Goal: Task Accomplishment & Management: Complete application form

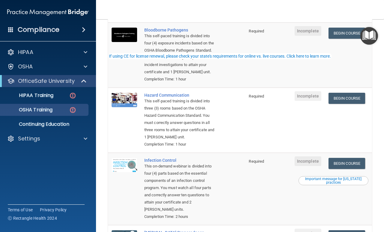
scroll to position [8, 0]
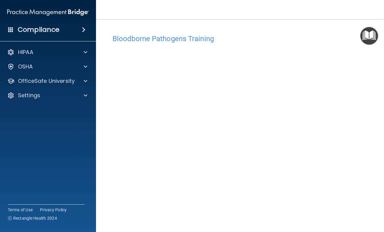
scroll to position [25, 0]
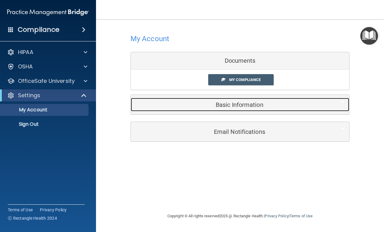
click at [255, 106] on h5 "Basic Information" at bounding box center [230, 104] width 191 height 7
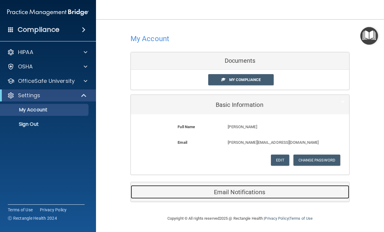
click at [225, 193] on h5 "Email Notifications" at bounding box center [230, 192] width 191 height 7
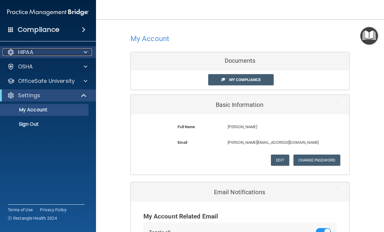
click at [45, 53] on div "HIPAA" at bounding box center [40, 52] width 74 height 7
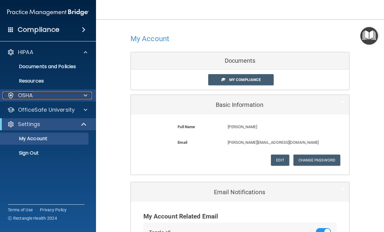
click at [32, 98] on p "OSHA" at bounding box center [25, 95] width 15 height 7
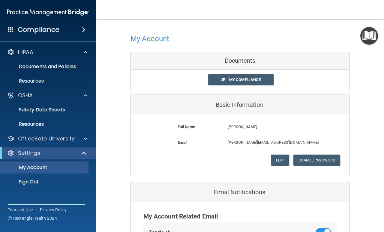
click at [195, 42] on div at bounding box center [240, 38] width 219 height 15
click at [63, 141] on p "OfficeSafe University" at bounding box center [46, 138] width 57 height 7
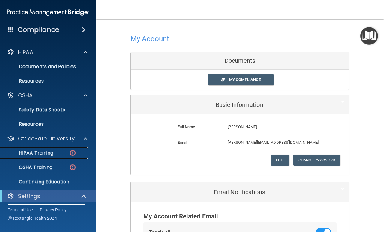
click at [72, 150] on img at bounding box center [73, 153] width 8 height 8
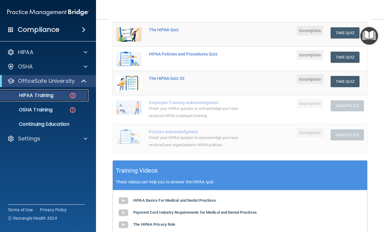
scroll to position [30, 0]
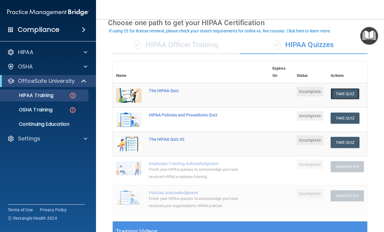
click at [332, 96] on button "Take Quiz" at bounding box center [345, 93] width 29 height 11
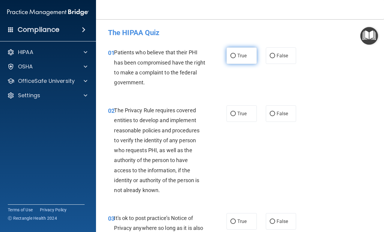
click at [230, 54] on input "True" at bounding box center [232, 56] width 5 height 5
radio input "true"
click at [230, 113] on input "True" at bounding box center [232, 114] width 5 height 5
radio input "true"
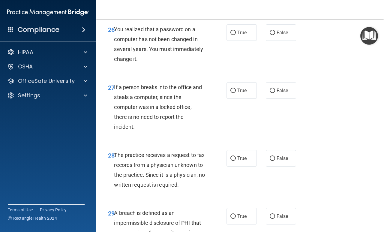
scroll to position [1742, 0]
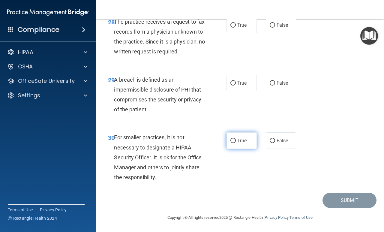
click at [233, 141] on input "True" at bounding box center [232, 141] width 5 height 5
radio input "true"
click at [230, 85] on input "True" at bounding box center [232, 83] width 5 height 5
radio input "true"
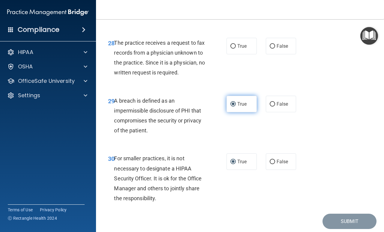
scroll to position [1652, 0]
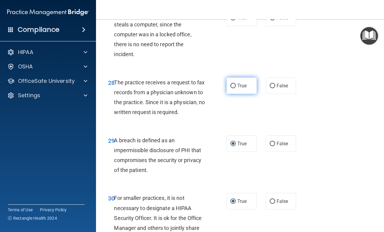
click at [233, 88] on input "True" at bounding box center [232, 86] width 5 height 5
radio input "true"
click at [230, 20] on input "True" at bounding box center [232, 18] width 5 height 5
radio input "true"
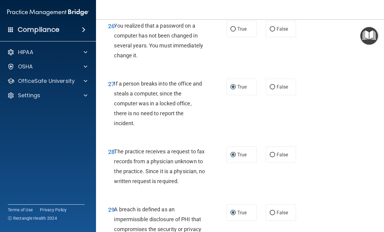
scroll to position [1532, 0]
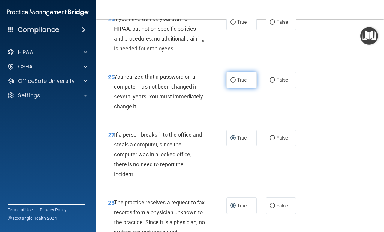
click at [227, 88] on label "True" at bounding box center [242, 80] width 30 height 17
click at [230, 83] on input "True" at bounding box center [232, 80] width 5 height 5
radio input "true"
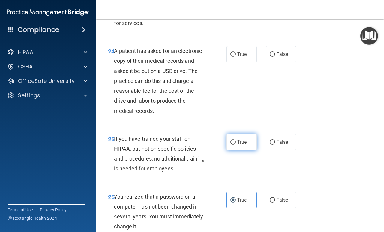
click at [231, 150] on label "True" at bounding box center [242, 142] width 30 height 17
click at [231, 145] on input "True" at bounding box center [232, 142] width 5 height 5
radio input "true"
click at [230, 57] on input "True" at bounding box center [232, 54] width 5 height 5
radio input "true"
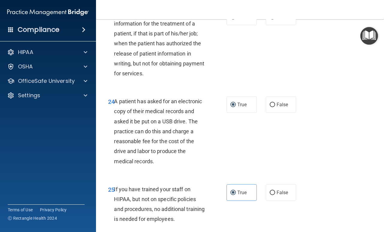
scroll to position [1322, 0]
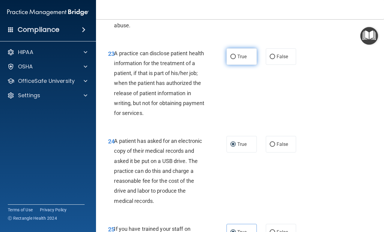
click at [231, 59] on input "True" at bounding box center [232, 57] width 5 height 5
radio input "true"
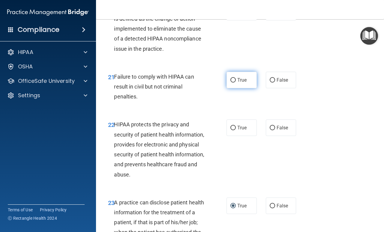
scroll to position [1172, 0]
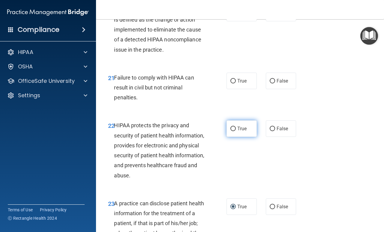
click at [230, 131] on input "True" at bounding box center [232, 129] width 5 height 5
radio input "true"
click at [230, 83] on input "True" at bounding box center [232, 81] width 5 height 5
radio input "true"
click at [230, 21] on label "True" at bounding box center [242, 13] width 30 height 17
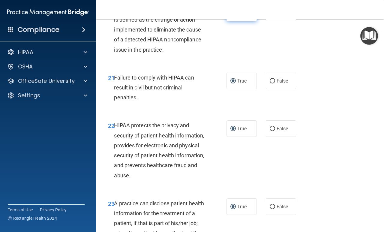
click at [230, 16] on input "True" at bounding box center [232, 13] width 5 height 5
radio input "true"
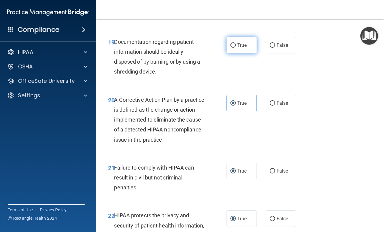
click at [230, 48] on input "True" at bounding box center [232, 45] width 5 height 5
radio input "true"
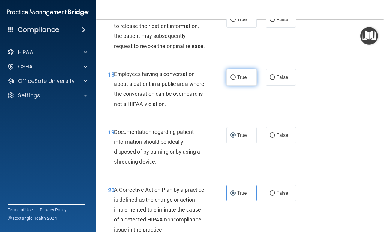
click at [233, 80] on input "True" at bounding box center [232, 77] width 5 height 5
radio input "true"
click at [227, 28] on label "True" at bounding box center [242, 19] width 30 height 17
click at [230, 22] on input "True" at bounding box center [232, 19] width 5 height 5
radio input "true"
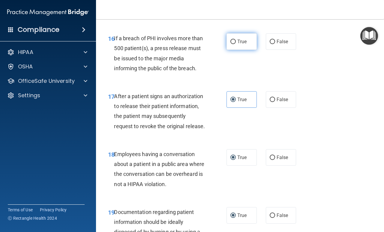
scroll to position [902, 0]
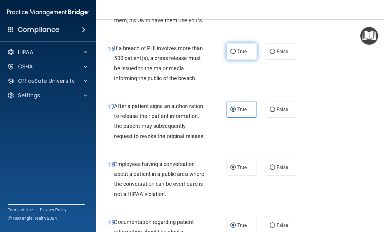
click at [233, 54] on input "True" at bounding box center [232, 52] width 5 height 5
radio input "true"
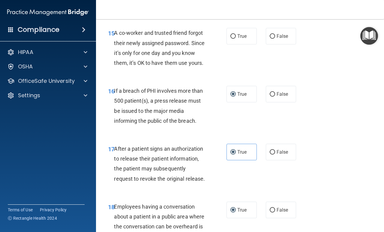
scroll to position [812, 0]
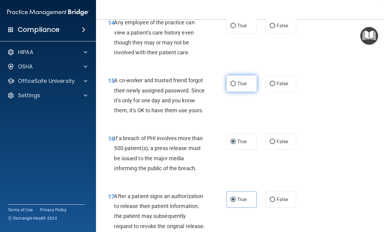
click at [233, 84] on input "True" at bounding box center [232, 84] width 5 height 5
radio input "true"
click at [230, 27] on input "True" at bounding box center [232, 26] width 5 height 5
radio input "true"
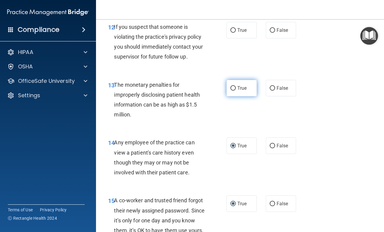
click at [230, 88] on input "True" at bounding box center [232, 88] width 5 height 5
radio input "true"
click at [231, 31] on input "True" at bounding box center [232, 30] width 5 height 5
radio input "true"
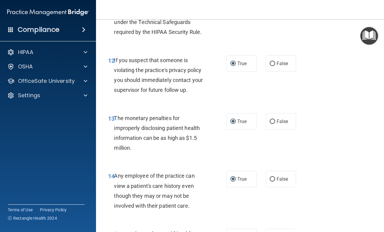
scroll to position [572, 0]
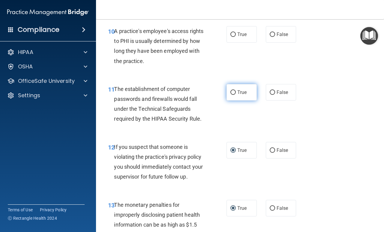
click at [230, 92] on input "True" at bounding box center [232, 92] width 5 height 5
radio input "true"
click at [231, 38] on label "True" at bounding box center [242, 34] width 30 height 17
click at [231, 37] on input "True" at bounding box center [232, 34] width 5 height 5
radio input "true"
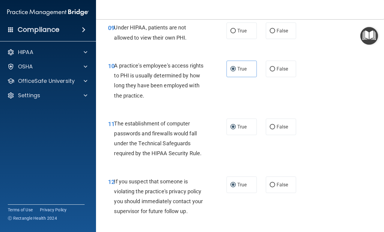
scroll to position [452, 0]
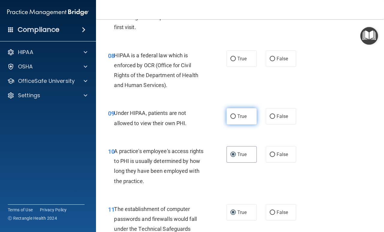
click at [230, 118] on input "True" at bounding box center [232, 116] width 5 height 5
radio input "true"
click at [230, 58] on input "True" at bounding box center [232, 59] width 5 height 5
radio input "true"
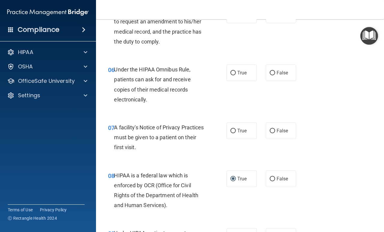
drag, startPoint x: 232, startPoint y: 130, endPoint x: 231, endPoint y: 119, distance: 11.7
click at [232, 130] on input "True" at bounding box center [232, 131] width 5 height 5
radio input "true"
click at [227, 76] on label "True" at bounding box center [242, 73] width 30 height 17
click at [230, 75] on input "True" at bounding box center [232, 73] width 5 height 5
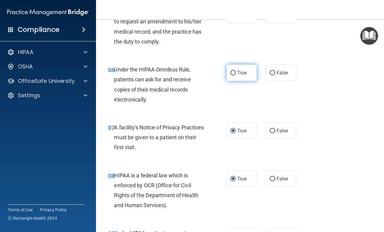
radio input "true"
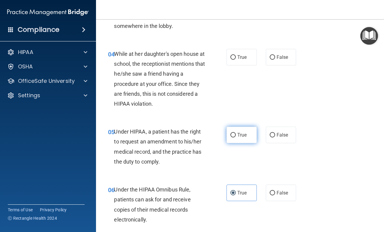
click at [228, 133] on label "True" at bounding box center [242, 135] width 30 height 17
click at [230, 133] on input "True" at bounding box center [232, 135] width 5 height 5
radio input "true"
click at [230, 58] on input "True" at bounding box center [232, 57] width 5 height 5
radio input "true"
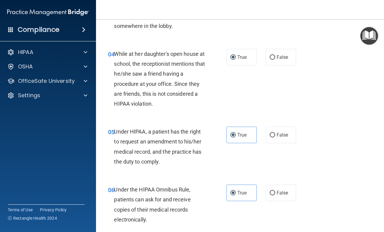
scroll to position [62, 0]
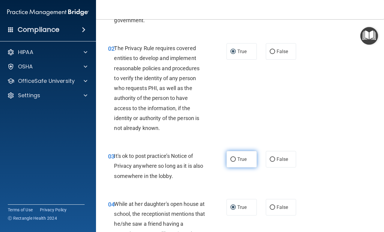
click at [230, 162] on label "True" at bounding box center [242, 159] width 30 height 17
click at [230, 162] on input "True" at bounding box center [232, 159] width 5 height 5
radio input "true"
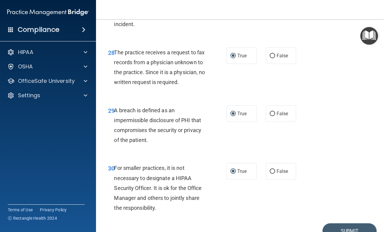
scroll to position [1742, 0]
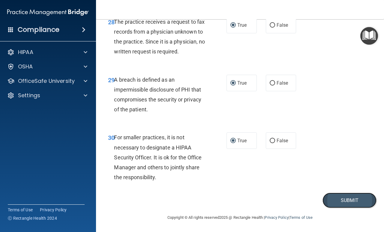
drag, startPoint x: 343, startPoint y: 199, endPoint x: 342, endPoint y: 196, distance: 3.1
click at [343, 199] on button "Submit" at bounding box center [350, 200] width 54 height 15
click at [335, 204] on button "Submit" at bounding box center [350, 200] width 54 height 15
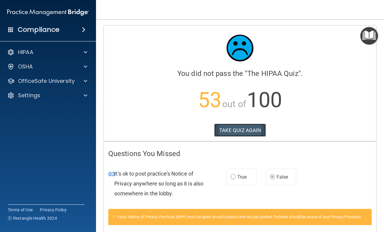
click at [238, 132] on button "TAKE QUIZ AGAIN" at bounding box center [240, 130] width 52 height 13
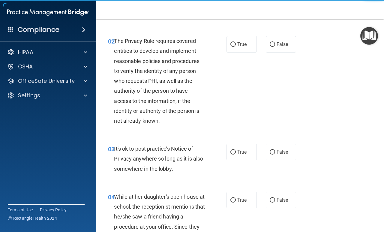
scroll to position [90, 0]
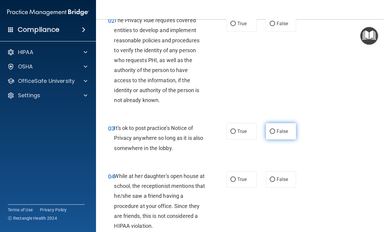
click at [269, 135] on label "False" at bounding box center [281, 131] width 30 height 17
click at [270, 134] on input "False" at bounding box center [272, 131] width 5 height 5
radio input "true"
click at [270, 177] on input "False" at bounding box center [272, 179] width 5 height 5
radio input "true"
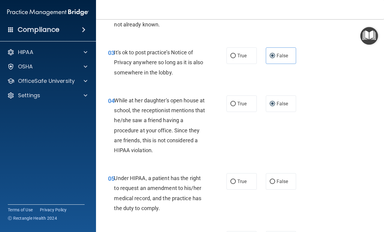
scroll to position [180, 0]
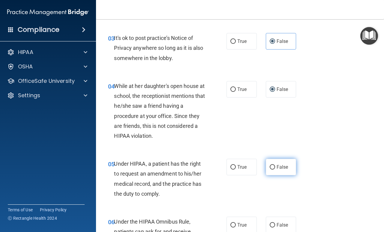
click at [270, 167] on input "False" at bounding box center [272, 167] width 5 height 5
radio input "true"
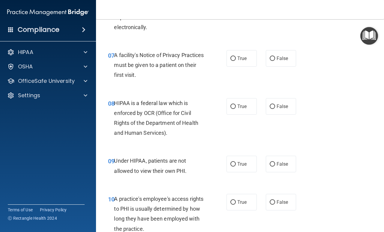
scroll to position [420, 0]
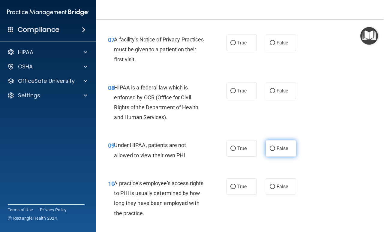
click at [270, 148] on input "False" at bounding box center [272, 148] width 5 height 5
radio input "true"
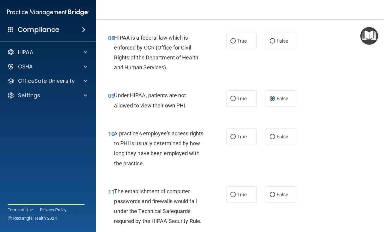
scroll to position [480, 0]
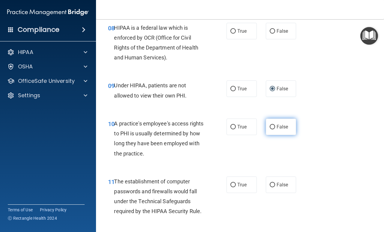
click at [271, 126] on input "False" at bounding box center [272, 127] width 5 height 5
radio input "true"
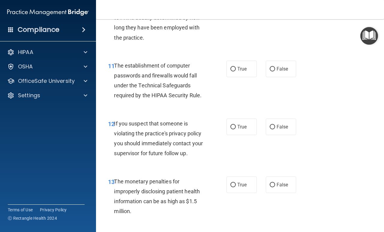
scroll to position [630, 0]
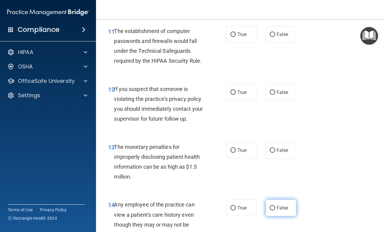
click at [270, 209] on input "False" at bounding box center [272, 208] width 5 height 5
radio input "true"
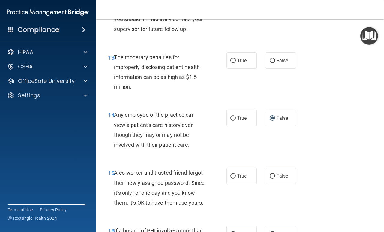
scroll to position [750, 0]
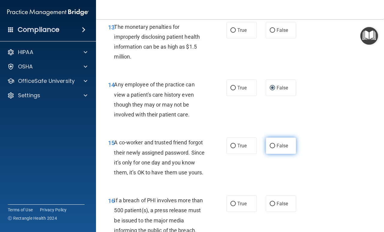
click at [272, 146] on input "False" at bounding box center [272, 146] width 5 height 5
radio input "true"
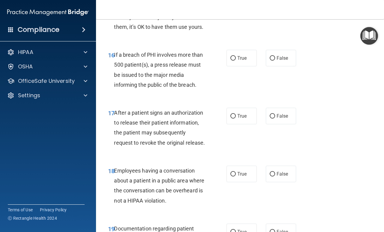
scroll to position [900, 0]
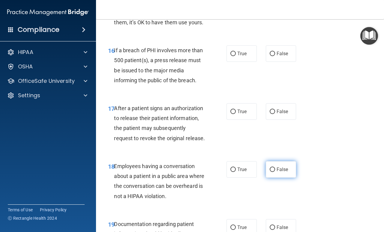
click at [270, 172] on input "False" at bounding box center [272, 169] width 5 height 5
radio input "true"
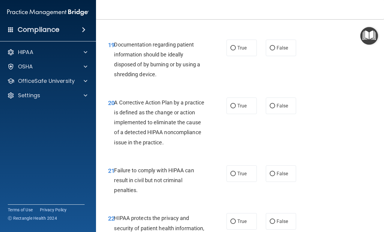
scroll to position [1080, 0]
click at [270, 176] on input "False" at bounding box center [272, 173] width 5 height 5
radio input "true"
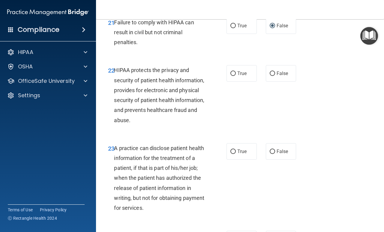
scroll to position [1260, 0]
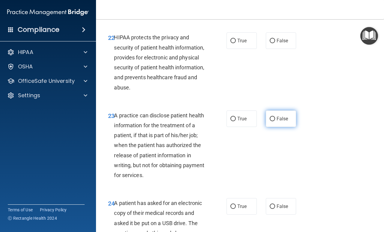
click at [270, 121] on input "False" at bounding box center [272, 119] width 5 height 5
radio input "true"
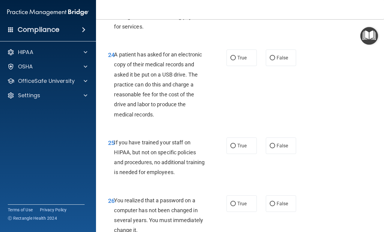
scroll to position [1410, 0]
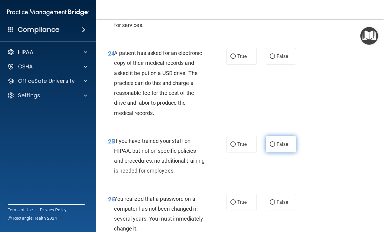
click at [270, 147] on input "False" at bounding box center [272, 144] width 5 height 5
radio input "true"
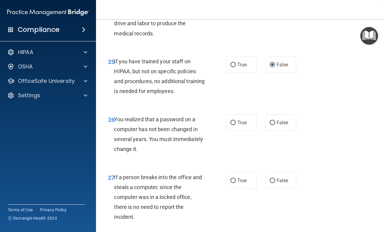
scroll to position [1530, 0]
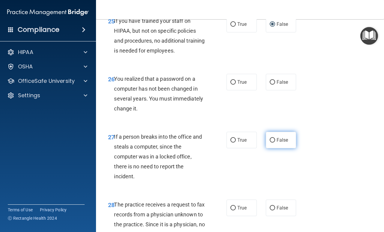
click at [271, 143] on input "False" at bounding box center [272, 140] width 5 height 5
radio input "true"
click at [231, 90] on label "True" at bounding box center [242, 82] width 30 height 17
click at [231, 85] on input "True" at bounding box center [232, 82] width 5 height 5
radio input "true"
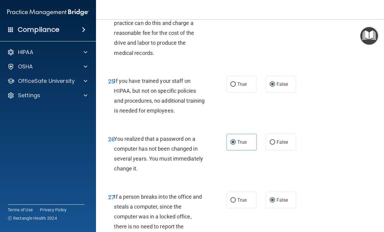
scroll to position [1380, 0]
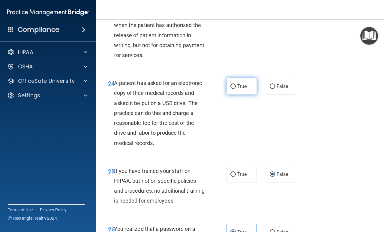
click at [229, 95] on label "True" at bounding box center [242, 86] width 30 height 17
click at [230, 89] on input "True" at bounding box center [232, 86] width 5 height 5
radio input "true"
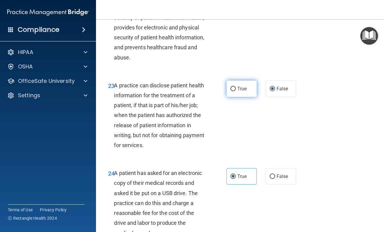
scroll to position [1200, 0]
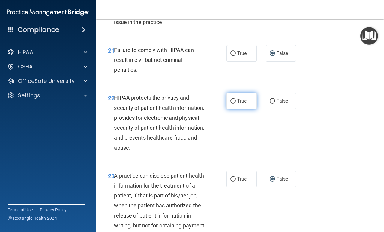
click at [231, 104] on input "True" at bounding box center [232, 101] width 5 height 5
radio input "true"
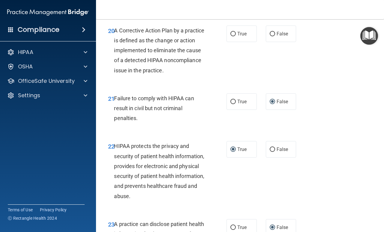
scroll to position [1080, 0]
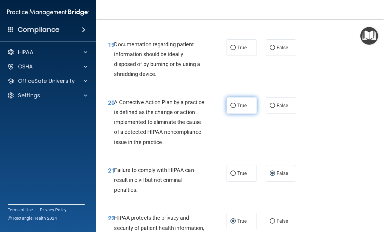
click at [227, 114] on label "True" at bounding box center [242, 105] width 30 height 17
click at [230, 108] on input "True" at bounding box center [232, 106] width 5 height 5
radio input "true"
click at [229, 56] on label "True" at bounding box center [242, 47] width 30 height 17
click at [230, 50] on input "True" at bounding box center [232, 48] width 5 height 5
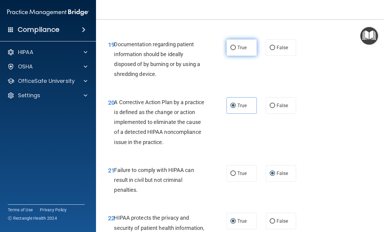
radio input "true"
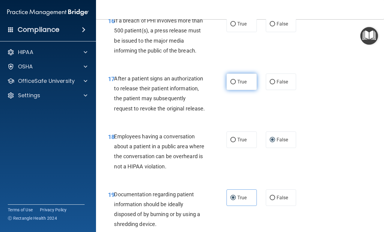
click at [232, 84] on input "True" at bounding box center [232, 82] width 5 height 5
radio input "true"
click at [231, 26] on input "True" at bounding box center [232, 24] width 5 height 5
radio input "true"
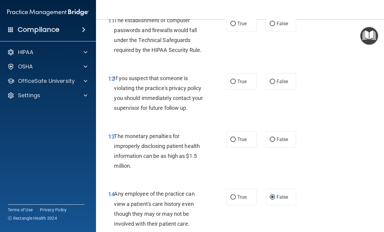
scroll to position [630, 0]
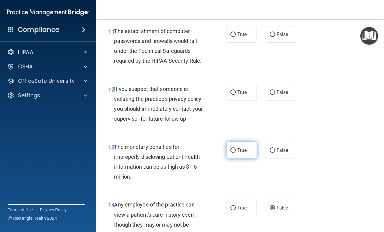
click at [230, 150] on input "True" at bounding box center [232, 150] width 5 height 5
radio input "true"
click at [227, 93] on label "True" at bounding box center [242, 92] width 30 height 17
click at [230, 93] on input "True" at bounding box center [232, 92] width 5 height 5
radio input "true"
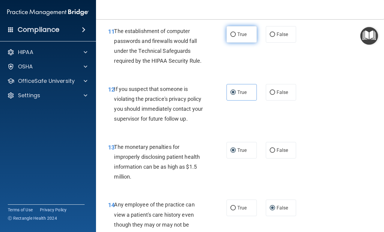
click at [228, 33] on label "True" at bounding box center [242, 34] width 30 height 17
click at [230, 33] on input "True" at bounding box center [232, 34] width 5 height 5
radio input "true"
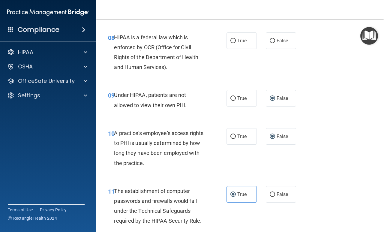
scroll to position [420, 0]
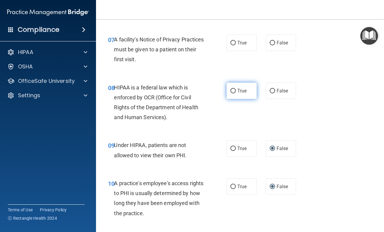
click at [232, 94] on label "True" at bounding box center [242, 91] width 30 height 17
click at [232, 93] on input "True" at bounding box center [232, 91] width 5 height 5
radio input "true"
click at [231, 41] on input "True" at bounding box center [232, 43] width 5 height 5
radio input "true"
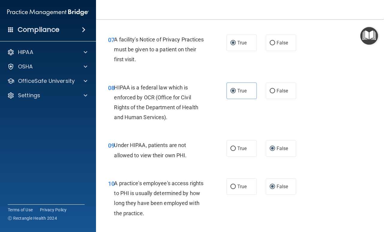
scroll to position [330, 0]
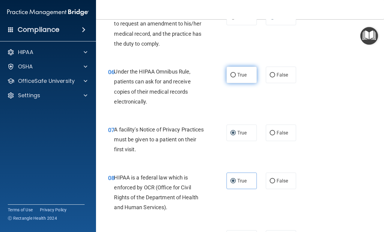
click at [230, 75] on input "True" at bounding box center [232, 75] width 5 height 5
radio input "true"
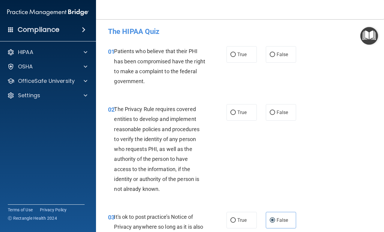
scroll to position [0, 0]
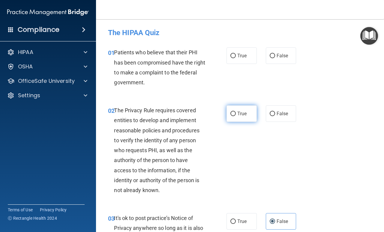
click at [227, 113] on label "True" at bounding box center [242, 113] width 30 height 17
click at [230, 113] on input "True" at bounding box center [232, 114] width 5 height 5
radio input "true"
click at [231, 55] on input "True" at bounding box center [232, 56] width 5 height 5
radio input "true"
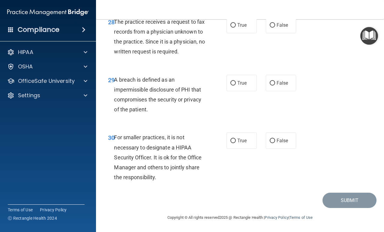
scroll to position [1652, 0]
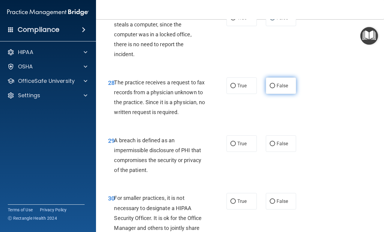
click at [270, 88] on input "False" at bounding box center [272, 86] width 5 height 5
radio input "true"
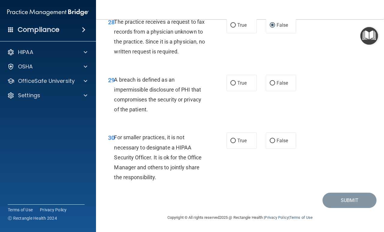
scroll to position [1742, 0]
click at [273, 141] on label "False" at bounding box center [281, 140] width 30 height 17
click at [273, 141] on input "False" at bounding box center [272, 141] width 5 height 5
radio input "true"
click at [231, 85] on input "True" at bounding box center [232, 83] width 5 height 5
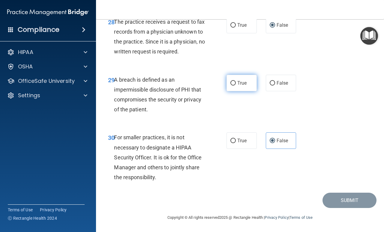
radio input "true"
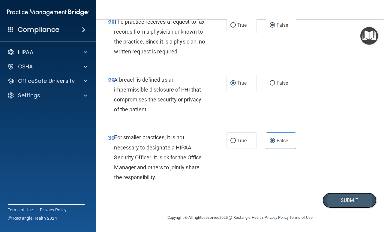
click at [351, 198] on button "Submit" at bounding box center [350, 200] width 54 height 15
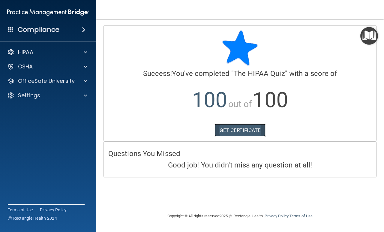
click at [250, 134] on link "GET CERTIFICATE" at bounding box center [240, 130] width 51 height 13
click at [81, 67] on div at bounding box center [84, 66] width 15 height 7
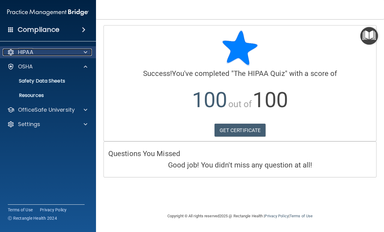
click at [86, 51] on span at bounding box center [86, 52] width 4 height 7
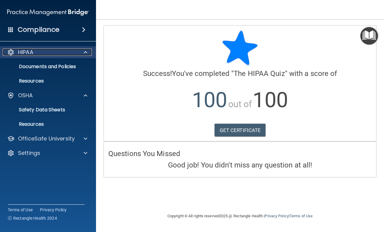
click at [81, 52] on div at bounding box center [84, 52] width 15 height 7
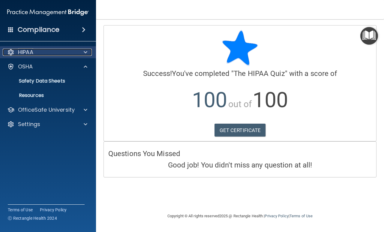
click at [81, 52] on div at bounding box center [84, 52] width 15 height 7
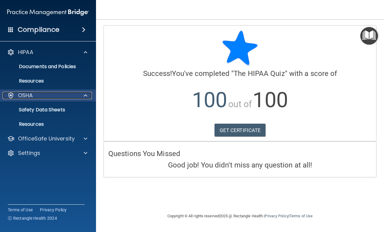
click at [85, 97] on span at bounding box center [86, 95] width 4 height 7
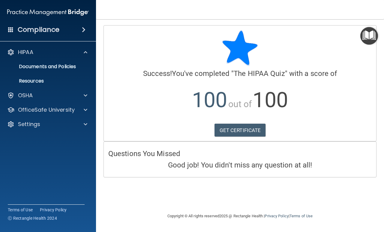
click at [85, 31] on span at bounding box center [84, 29] width 4 height 7
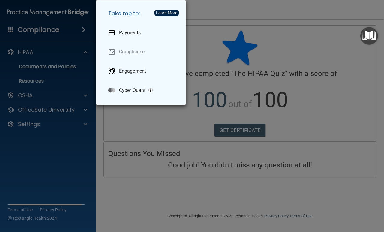
click at [125, 132] on div "Take me to: Payments Compliance Engagement Cyber Quant" at bounding box center [192, 116] width 384 height 232
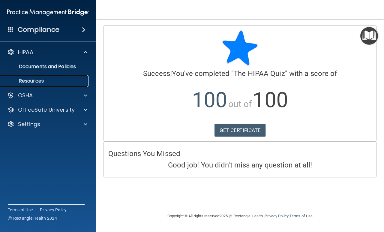
click at [38, 80] on p "Resources" at bounding box center [45, 81] width 82 height 6
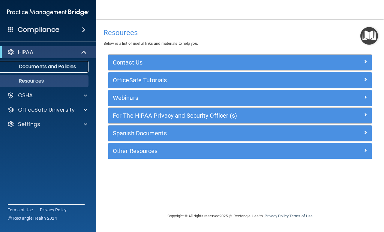
click at [41, 67] on p "Documents and Policies" at bounding box center [45, 67] width 82 height 6
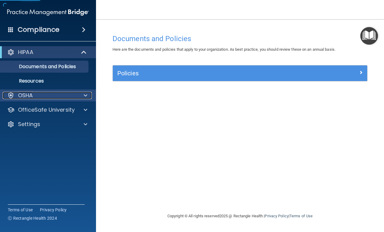
click at [31, 94] on p "OSHA" at bounding box center [25, 95] width 15 height 7
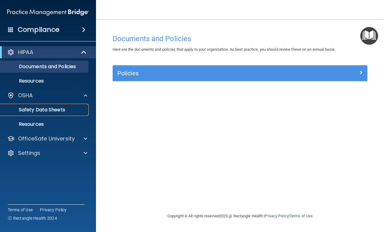
click at [35, 112] on p "Safety Data Sheets" at bounding box center [45, 110] width 82 height 6
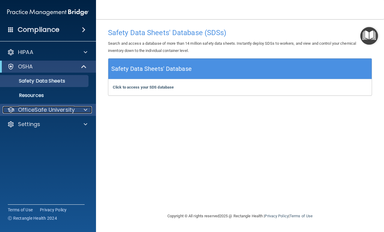
click at [38, 112] on p "OfficeSafe University" at bounding box center [46, 109] width 57 height 7
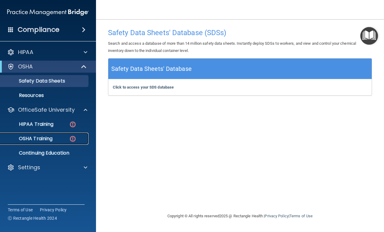
click at [72, 139] on img at bounding box center [73, 139] width 8 height 8
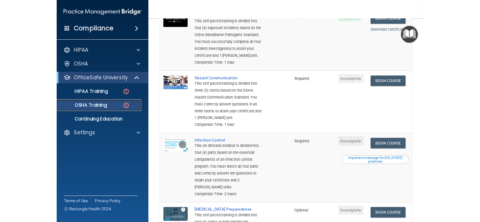
scroll to position [83, 0]
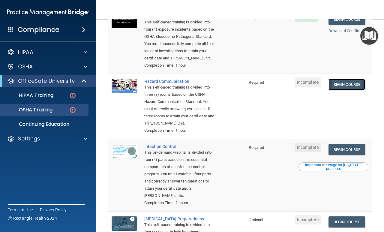
click at [356, 85] on link "Begin Course" at bounding box center [347, 84] width 37 height 11
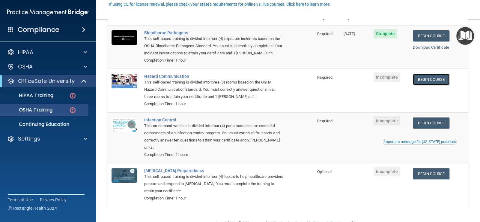
scroll to position [60, 0]
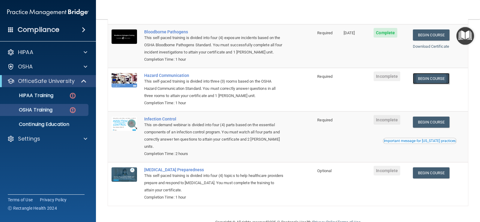
click at [384, 81] on link "Begin Course" at bounding box center [431, 78] width 37 height 11
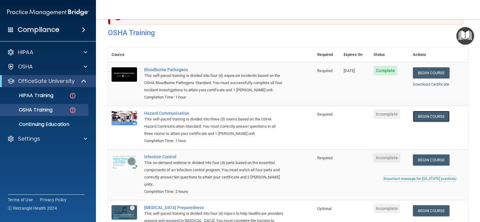
scroll to position [0, 0]
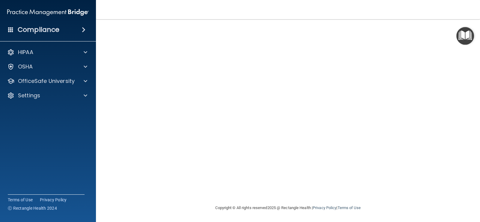
scroll to position [49, 0]
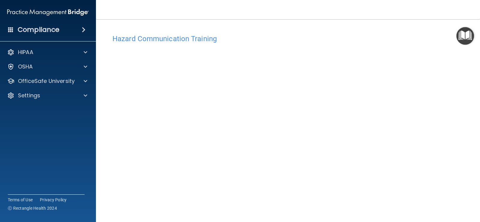
scroll to position [4, 0]
click at [466, 40] on img "Open Resource Center" at bounding box center [466, 36] width 18 height 18
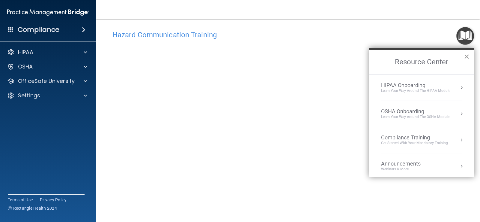
click at [466, 57] on button "×" at bounding box center [467, 57] width 6 height 10
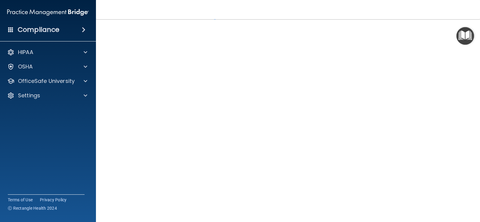
scroll to position [0, 0]
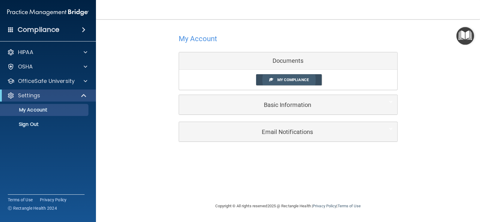
click at [296, 83] on link "My Compliance" at bounding box center [289, 79] width 66 height 11
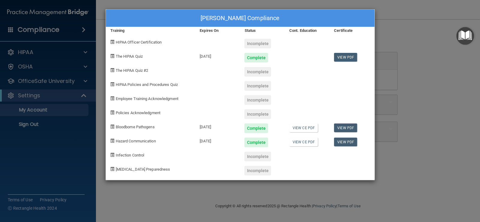
click at [416, 79] on div "Beth Grove's Compliance Training Expires On Status Cont. Education Certificate …" at bounding box center [240, 111] width 480 height 222
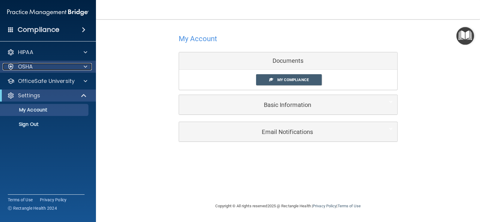
click at [35, 68] on div "OSHA" at bounding box center [40, 66] width 74 height 7
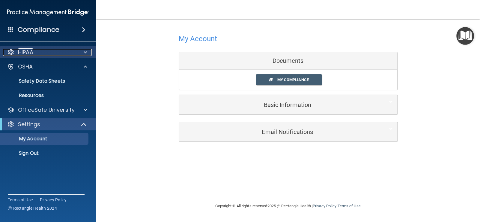
click at [32, 55] on p "HIPAA" at bounding box center [25, 52] width 15 height 7
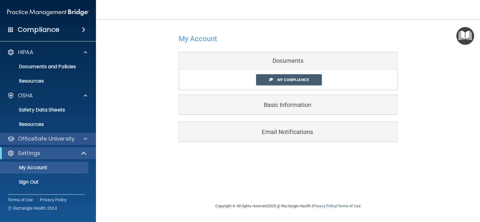
click at [53, 143] on div "OfficeSafe University" at bounding box center [48, 139] width 96 height 12
click at [74, 140] on div "OfficeSafe University" at bounding box center [40, 138] width 74 height 7
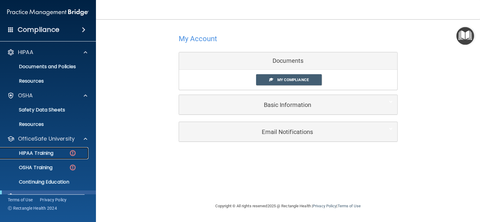
click at [69, 154] on img at bounding box center [73, 153] width 8 height 8
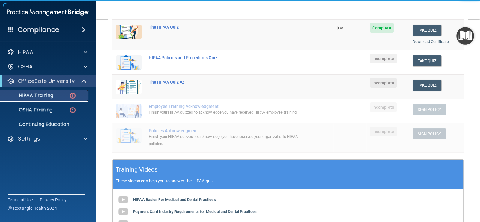
scroll to position [90, 0]
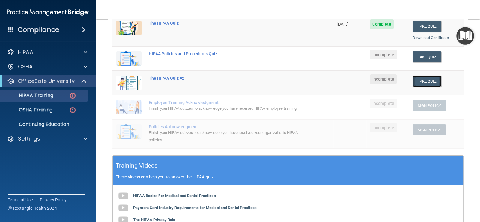
click at [426, 82] on button "Take Quiz" at bounding box center [427, 81] width 29 height 11
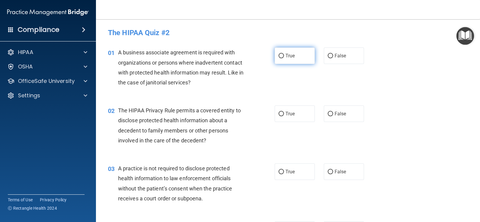
click at [279, 55] on input "True" at bounding box center [281, 56] width 5 height 5
radio input "true"
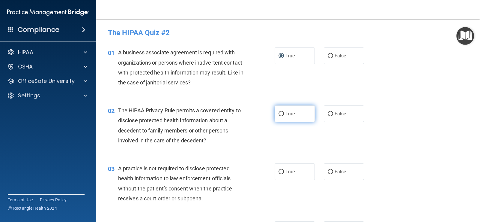
click at [280, 116] on label "True" at bounding box center [295, 113] width 40 height 17
click at [280, 116] on input "True" at bounding box center [281, 114] width 5 height 5
radio input "true"
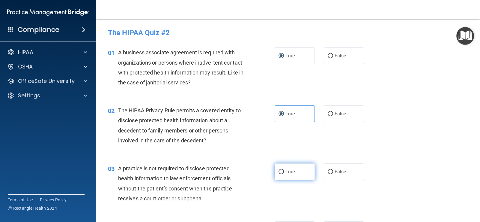
click at [280, 173] on input "True" at bounding box center [281, 172] width 5 height 5
radio input "true"
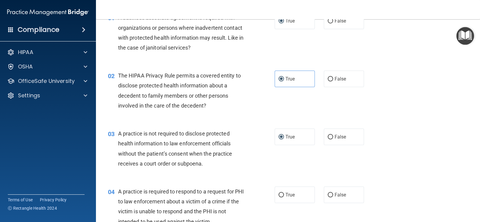
scroll to position [90, 0]
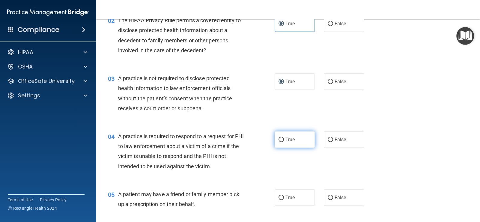
click at [279, 142] on label "True" at bounding box center [295, 139] width 40 height 17
click at [279, 142] on input "True" at bounding box center [281, 139] width 5 height 5
radio input "true"
click at [278, 194] on label "True" at bounding box center [295, 197] width 40 height 17
click at [279, 195] on input "True" at bounding box center [281, 197] width 5 height 5
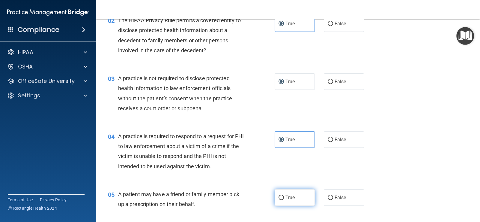
radio input "true"
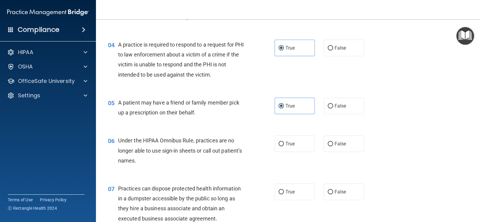
scroll to position [210, 0]
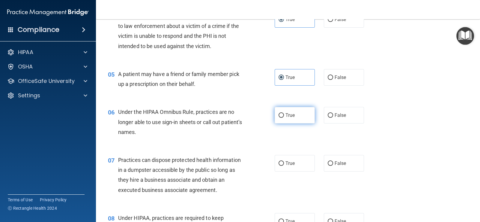
click at [279, 117] on input "True" at bounding box center [281, 115] width 5 height 5
radio input "true"
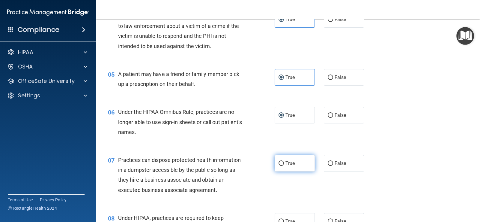
click at [279, 167] on label "True" at bounding box center [295, 163] width 40 height 17
click at [279, 166] on input "True" at bounding box center [281, 163] width 5 height 5
radio input "true"
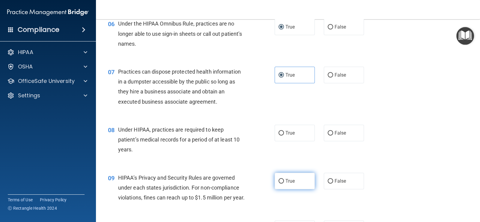
scroll to position [300, 0]
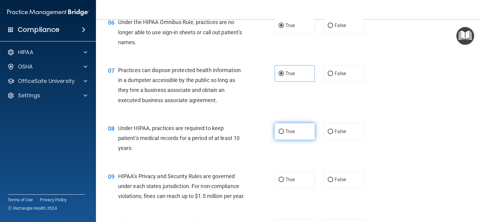
click at [279, 129] on input "True" at bounding box center [281, 131] width 5 height 5
radio input "true"
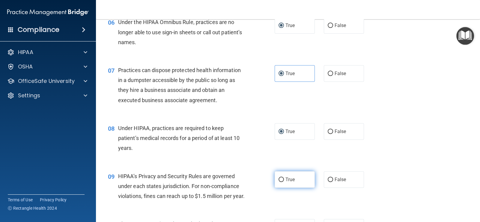
click at [278, 181] on label "True" at bounding box center [295, 179] width 40 height 17
click at [279, 181] on input "True" at bounding box center [281, 179] width 5 height 5
radio input "true"
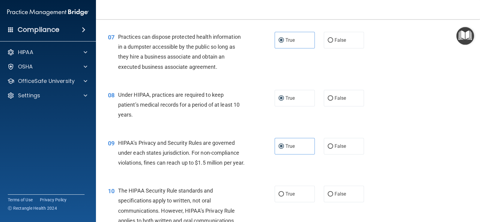
scroll to position [390, 0]
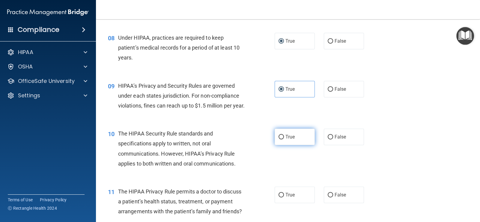
click at [280, 139] on input "True" at bounding box center [281, 137] width 5 height 5
radio input "true"
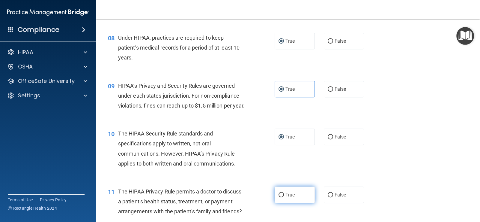
click at [278, 203] on label "True" at bounding box center [295, 194] width 40 height 17
click at [279, 197] on input "True" at bounding box center [281, 195] width 5 height 5
radio input "true"
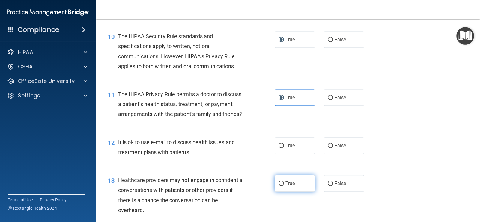
scroll to position [510, 0]
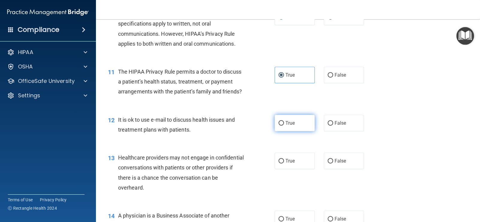
click at [279, 125] on input "True" at bounding box center [281, 123] width 5 height 5
radio input "true"
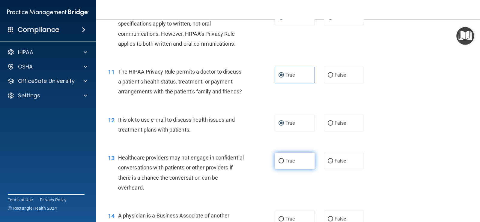
click at [279, 163] on input "True" at bounding box center [281, 161] width 5 height 5
radio input "true"
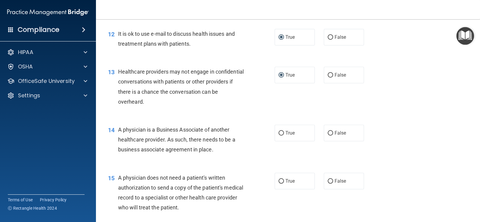
scroll to position [600, 0]
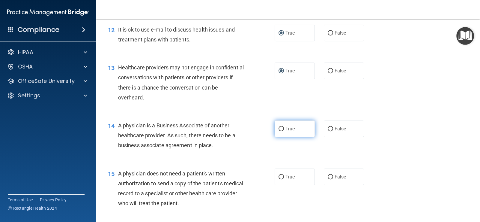
click at [280, 131] on input "True" at bounding box center [281, 129] width 5 height 5
radio input "true"
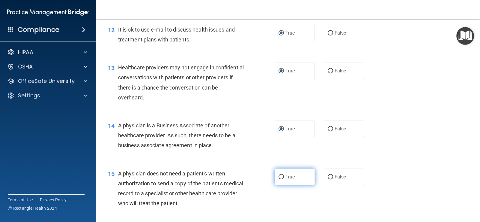
click at [279, 179] on input "True" at bounding box center [281, 177] width 5 height 5
radio input "true"
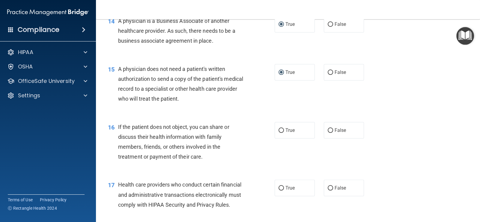
scroll to position [720, 0]
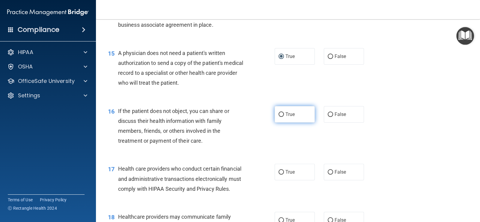
click at [279, 117] on input "True" at bounding box center [281, 114] width 5 height 5
radio input "true"
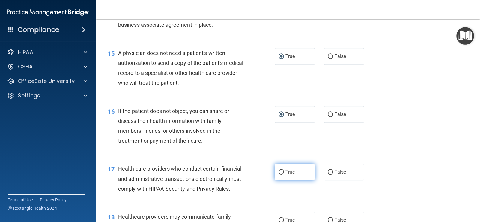
click at [280, 174] on input "True" at bounding box center [281, 172] width 5 height 5
radio input "true"
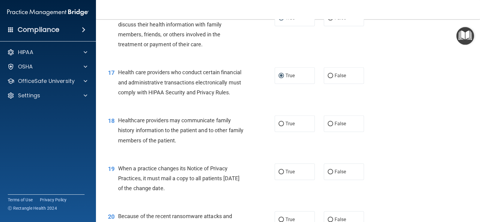
scroll to position [840, 0]
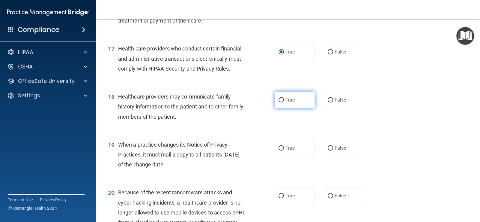
click at [281, 102] on input "True" at bounding box center [281, 100] width 5 height 5
radio input "true"
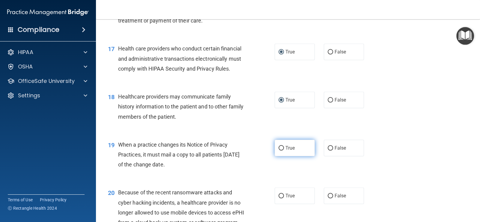
click at [278, 156] on label "True" at bounding box center [295, 148] width 40 height 17
click at [279, 150] on input "True" at bounding box center [281, 148] width 5 height 5
radio input "true"
click at [279, 198] on input "True" at bounding box center [281, 196] width 5 height 5
radio input "true"
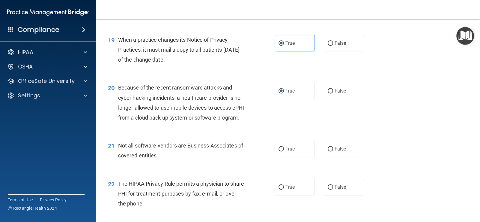
scroll to position [960, 0]
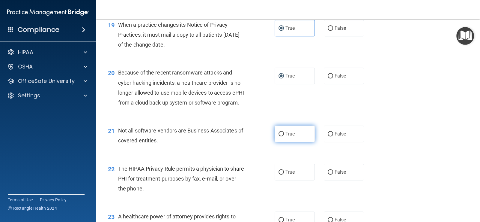
click at [279, 136] on input "True" at bounding box center [281, 134] width 5 height 5
radio input "true"
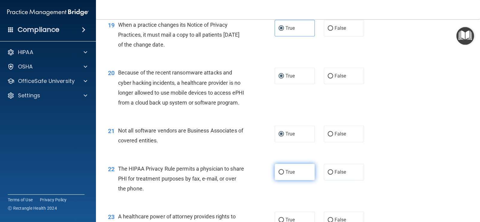
click at [279, 180] on label "True" at bounding box center [295, 172] width 40 height 17
click at [279, 174] on input "True" at bounding box center [281, 172] width 5 height 5
radio input "true"
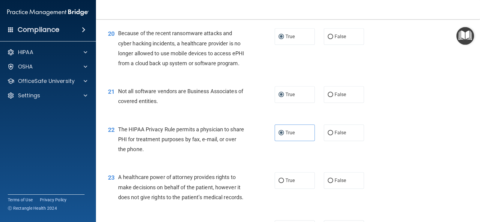
scroll to position [1080, 0]
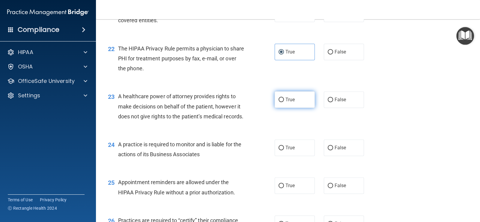
click at [280, 102] on input "True" at bounding box center [281, 100] width 5 height 5
radio input "true"
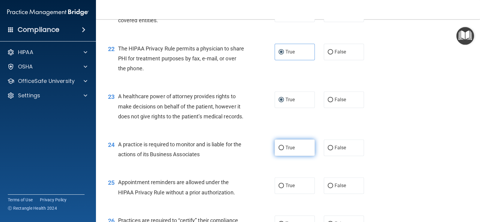
click at [279, 150] on input "True" at bounding box center [281, 148] width 5 height 5
radio input "true"
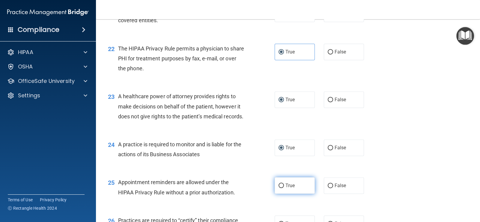
click at [279, 188] on input "True" at bounding box center [281, 185] width 5 height 5
radio input "true"
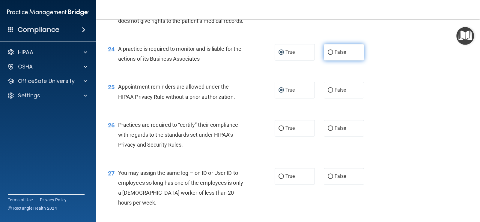
scroll to position [1200, 0]
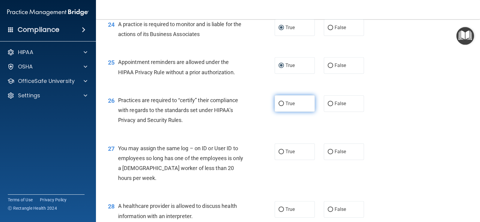
click at [281, 112] on label "True" at bounding box center [295, 103] width 40 height 17
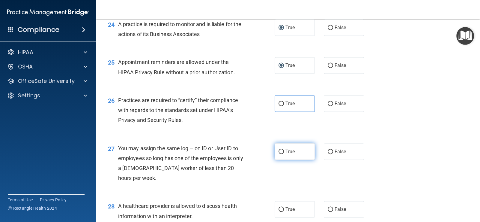
click at [279, 154] on input "True" at bounding box center [281, 151] width 5 height 5
radio input "true"
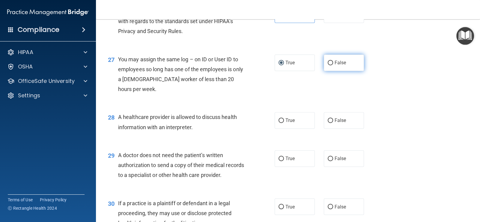
scroll to position [1290, 0]
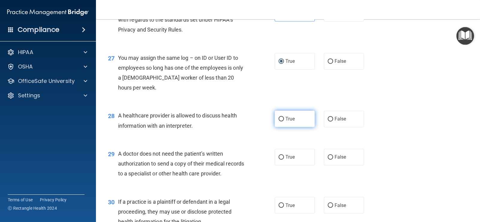
click at [279, 121] on input "True" at bounding box center [281, 119] width 5 height 5
radio input "true"
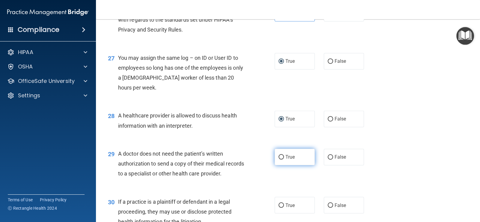
click at [275, 165] on label "True" at bounding box center [295, 157] width 40 height 17
click at [279, 159] on input "True" at bounding box center [281, 157] width 5 height 5
radio input "true"
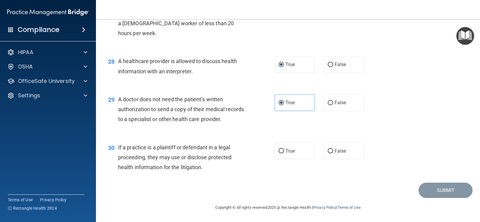
scroll to position [1374, 0]
click at [279, 151] on input "True" at bounding box center [281, 151] width 5 height 5
radio input "true"
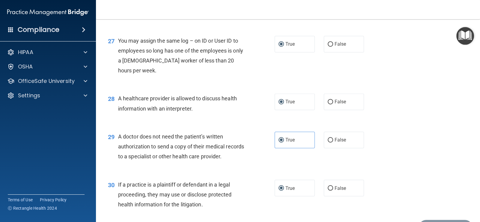
scroll to position [1254, 0]
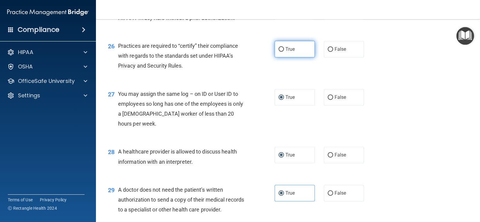
click at [279, 52] on input "True" at bounding box center [281, 49] width 5 height 5
radio input "true"
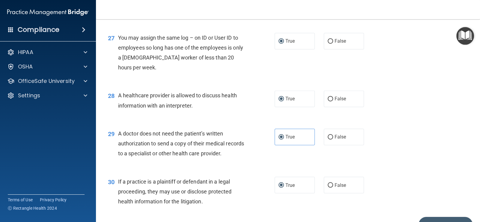
scroll to position [1374, 0]
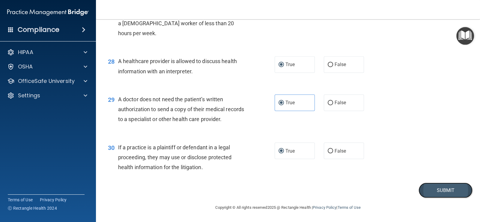
click at [426, 187] on button "Submit" at bounding box center [446, 189] width 54 height 15
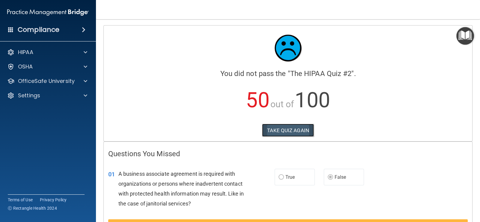
click at [284, 128] on button "TAKE QUIZ AGAIN" at bounding box center [288, 130] width 52 height 13
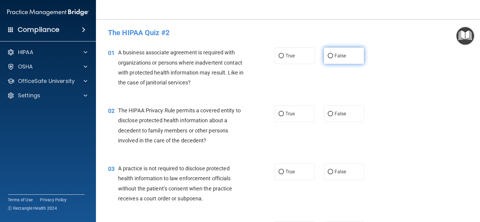
click at [326, 59] on label "False" at bounding box center [344, 55] width 40 height 17
click at [328, 58] on input "False" at bounding box center [330, 56] width 5 height 5
radio input "true"
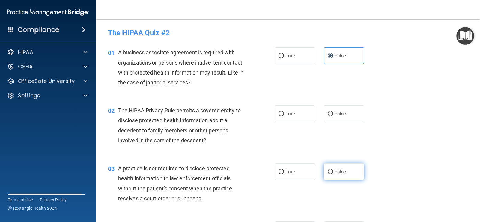
click at [328, 172] on input "False" at bounding box center [330, 172] width 5 height 5
radio input "true"
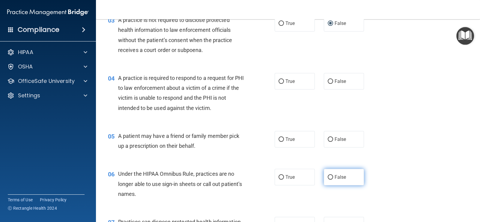
scroll to position [150, 0]
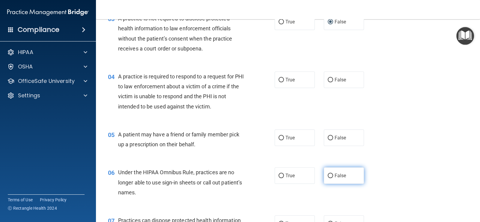
click at [329, 176] on input "False" at bounding box center [330, 175] width 5 height 5
radio input "true"
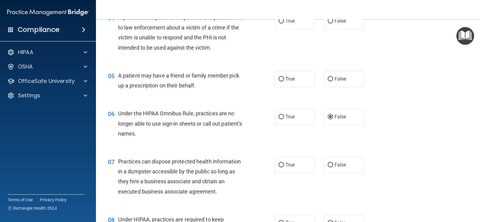
scroll to position [210, 0]
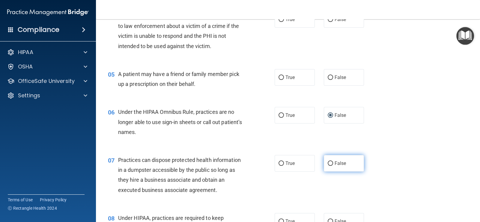
click at [328, 164] on input "False" at bounding box center [330, 163] width 5 height 5
radio input "true"
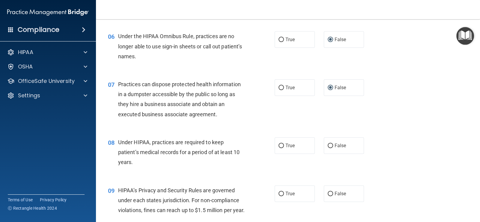
scroll to position [300, 0]
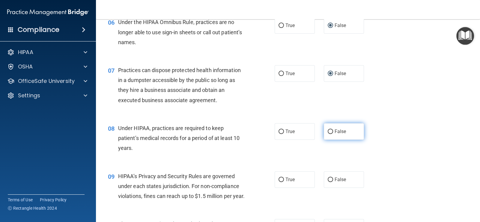
click at [329, 132] on input "False" at bounding box center [330, 131] width 5 height 5
radio input "true"
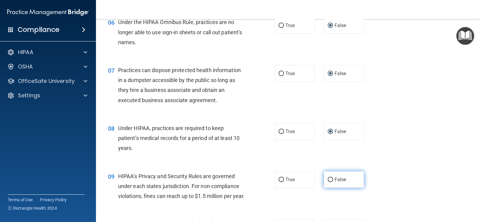
click at [328, 181] on input "False" at bounding box center [330, 179] width 5 height 5
radio input "true"
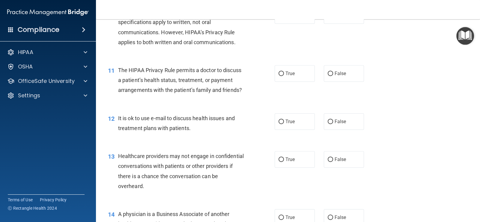
scroll to position [540, 0]
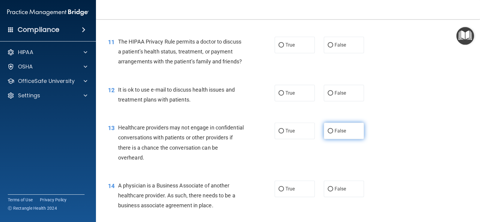
click at [328, 133] on input "False" at bounding box center [330, 131] width 5 height 5
radio input "true"
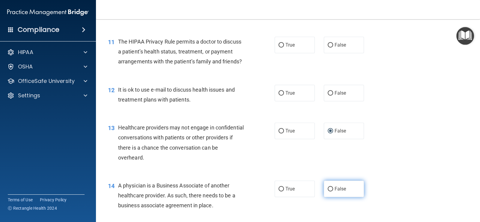
click at [328, 191] on input "False" at bounding box center [330, 189] width 5 height 5
radio input "true"
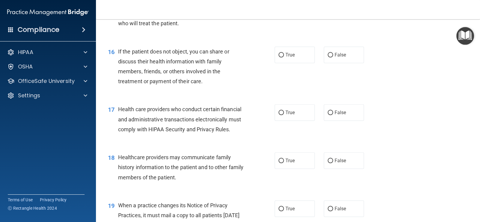
scroll to position [780, 0]
click at [328, 162] on input "False" at bounding box center [330, 160] width 5 height 5
radio input "true"
click at [328, 210] on input "False" at bounding box center [330, 208] width 5 height 5
radio input "true"
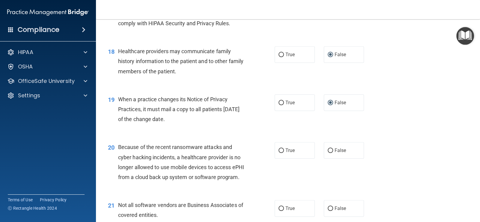
scroll to position [900, 0]
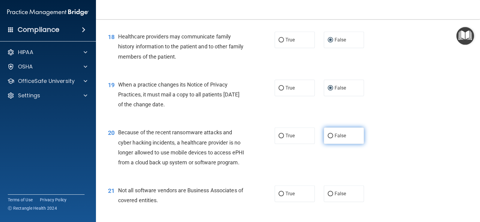
click at [330, 138] on input "False" at bounding box center [330, 136] width 5 height 5
radio input "true"
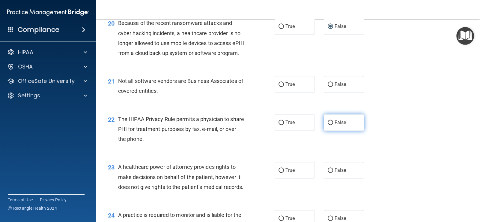
scroll to position [1020, 0]
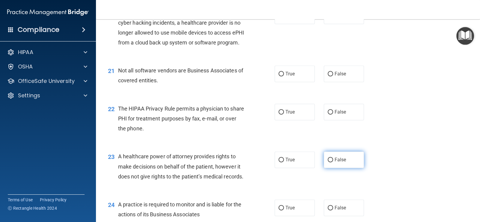
click at [328, 162] on input "False" at bounding box center [330, 160] width 5 height 5
radio input "true"
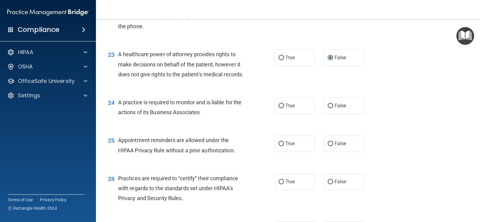
scroll to position [1140, 0]
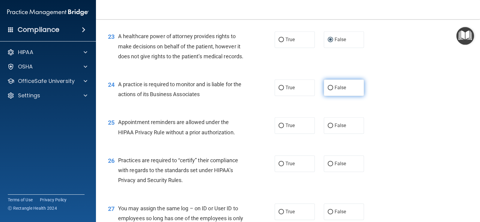
click at [329, 90] on input "False" at bounding box center [330, 88] width 5 height 5
radio input "true"
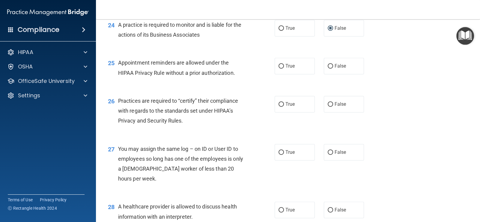
scroll to position [1200, 0]
click at [328, 106] on input "False" at bounding box center [330, 103] width 5 height 5
radio input "true"
click at [328, 154] on input "False" at bounding box center [330, 151] width 5 height 5
radio input "true"
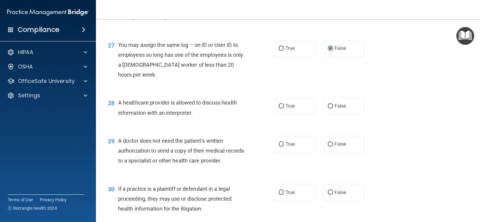
scroll to position [1320, 0]
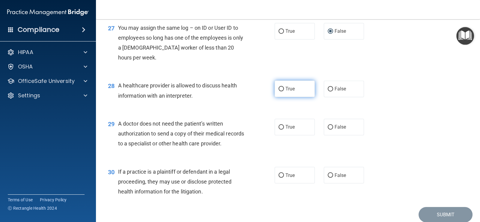
click at [281, 91] on input "True" at bounding box center [281, 89] width 5 height 5
radio input "true"
click at [279, 129] on input "True" at bounding box center [281, 127] width 5 height 5
radio input "true"
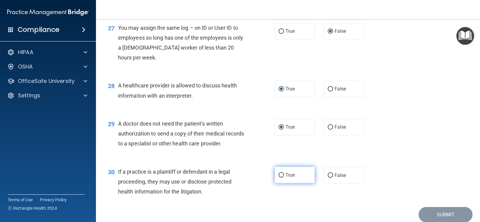
click at [276, 183] on label "True" at bounding box center [295, 175] width 40 height 17
click at [279, 177] on input "True" at bounding box center [281, 175] width 5 height 5
radio input "true"
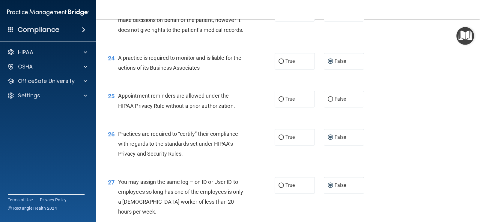
scroll to position [1134, 0]
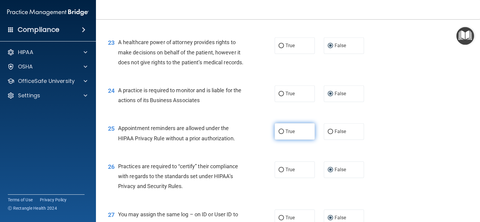
click at [279, 134] on input "True" at bounding box center [281, 131] width 5 height 5
radio input "true"
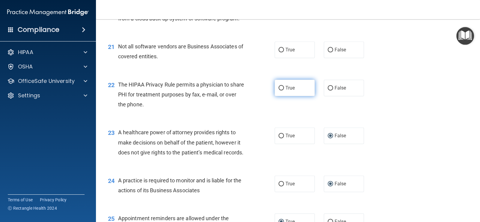
click at [279, 90] on input "True" at bounding box center [281, 88] width 5 height 5
radio input "true"
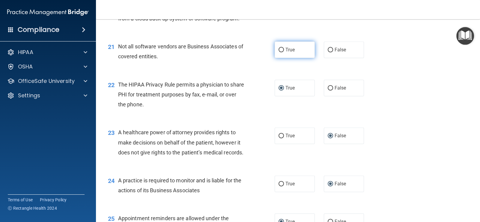
click at [278, 58] on label "True" at bounding box center [295, 49] width 40 height 17
click at [279, 52] on input "True" at bounding box center [281, 50] width 5 height 5
radio input "true"
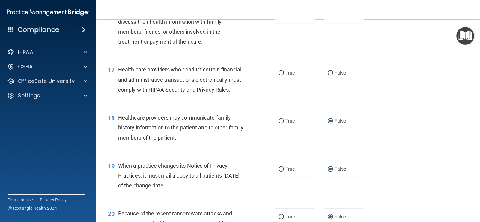
scroll to position [804, 0]
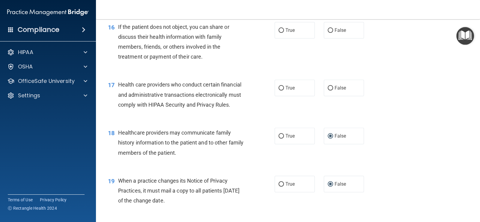
drag, startPoint x: 278, startPoint y: 99, endPoint x: 275, endPoint y: 58, distance: 40.7
click at [278, 94] on label "True" at bounding box center [295, 88] width 40 height 17
click at [279, 90] on input "True" at bounding box center [281, 88] width 5 height 5
radio input "true"
click at [279, 33] on input "True" at bounding box center [281, 30] width 5 height 5
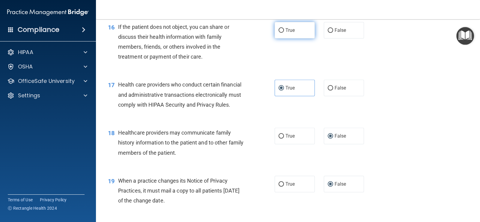
radio input "true"
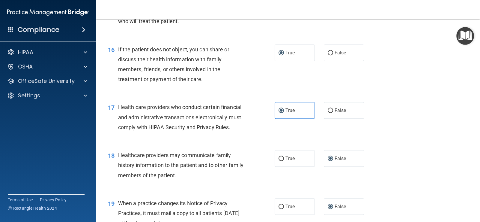
scroll to position [744, 0]
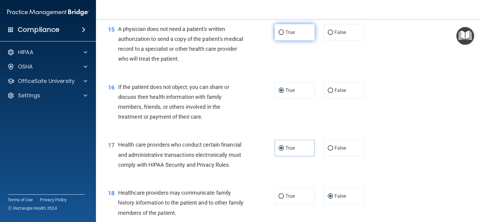
click at [279, 35] on input "True" at bounding box center [281, 32] width 5 height 5
radio input "true"
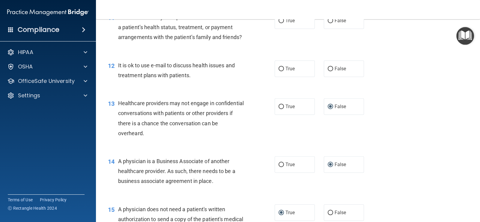
scroll to position [564, 0]
drag, startPoint x: 279, startPoint y: 79, endPoint x: 275, endPoint y: 52, distance: 27.4
click at [279, 71] on input "True" at bounding box center [281, 69] width 5 height 5
radio input "true"
click at [281, 23] on input "True" at bounding box center [281, 21] width 5 height 5
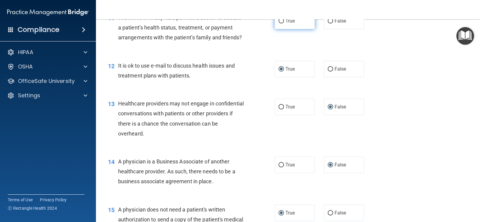
radio input "true"
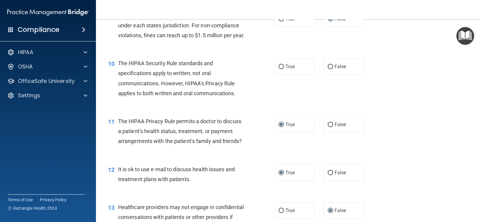
scroll to position [444, 0]
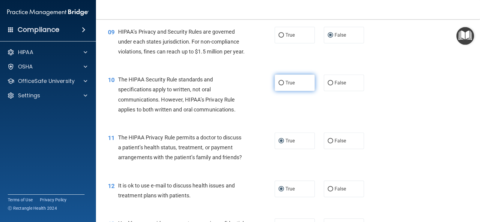
click at [282, 91] on label "True" at bounding box center [295, 82] width 40 height 17
click at [282, 85] on input "True" at bounding box center [281, 83] width 5 height 5
radio input "true"
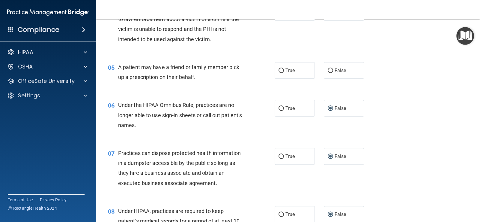
scroll to position [204, 0]
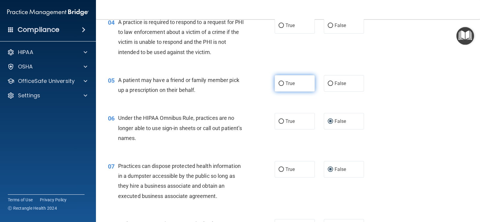
click at [281, 84] on input "True" at bounding box center [281, 83] width 5 height 5
radio input "true"
click at [283, 27] on label "True" at bounding box center [295, 25] width 40 height 17
click at [283, 27] on input "True" at bounding box center [281, 25] width 5 height 5
radio input "true"
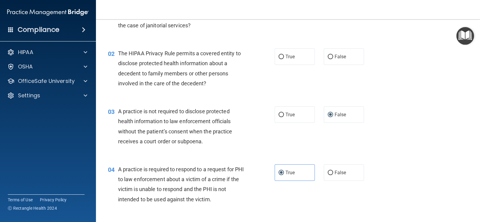
scroll to position [24, 0]
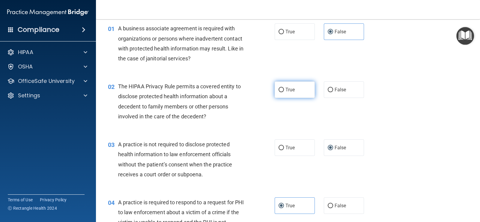
click at [282, 89] on label "True" at bounding box center [295, 89] width 40 height 17
click at [282, 89] on input "True" at bounding box center [281, 90] width 5 height 5
radio input "true"
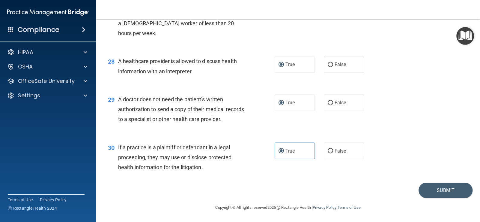
scroll to position [1374, 0]
click at [422, 191] on button "Submit" at bounding box center [446, 189] width 54 height 15
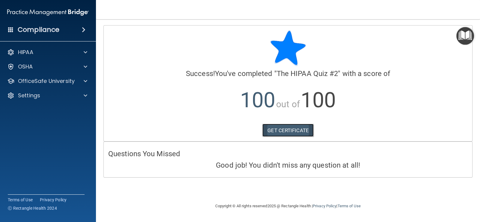
click at [282, 130] on link "GET CERTIFICATE" at bounding box center [288, 130] width 51 height 13
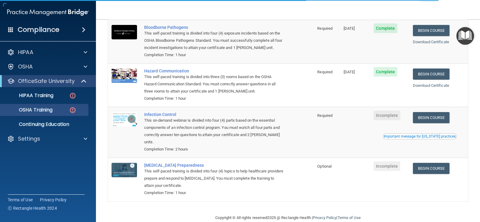
scroll to position [68, 0]
